Goal: Browse casually: Explore the website without a specific task or goal

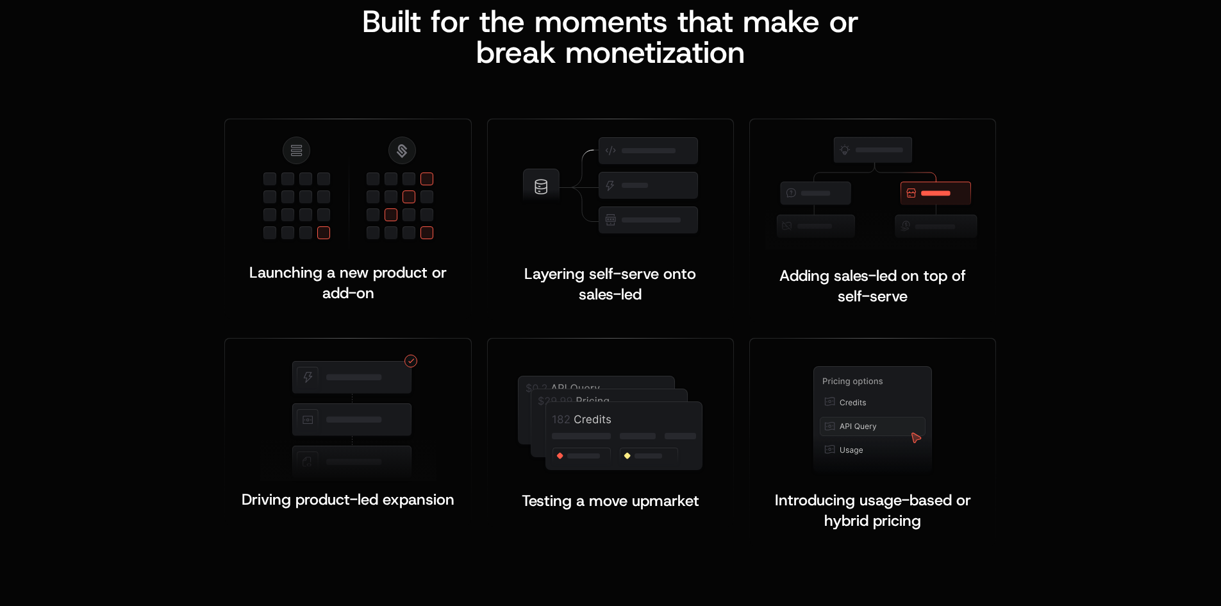
scroll to position [2436, 0]
